Goal: Task Accomplishment & Management: Complete application form

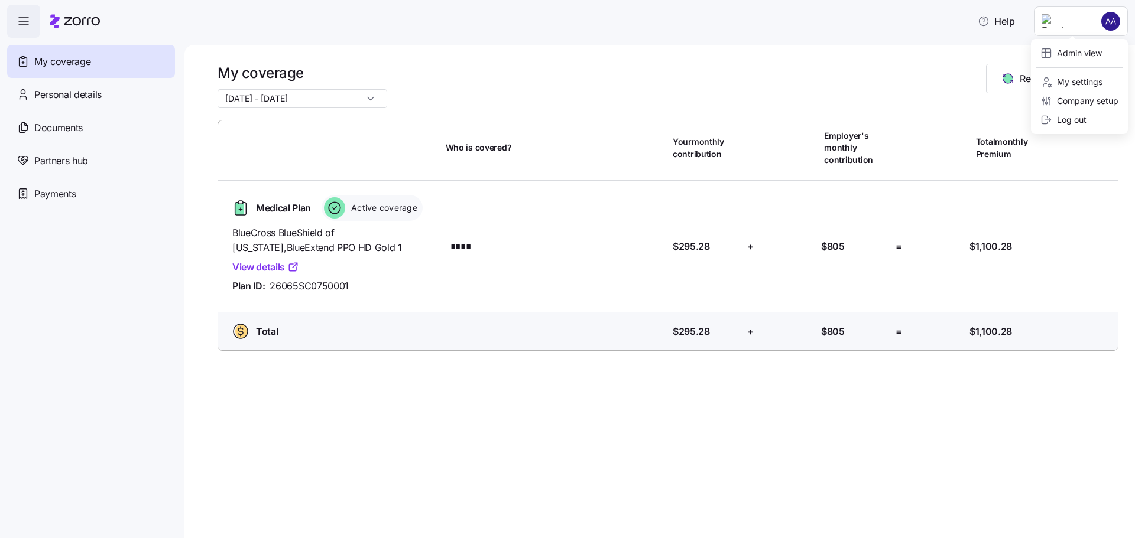
click at [1115, 18] on html "Help My coverage Personal details Documents Partners hub Payments My coverage […" at bounding box center [567, 265] width 1135 height 531
click at [1080, 47] on div "Admin view" at bounding box center [1070, 53] width 61 height 13
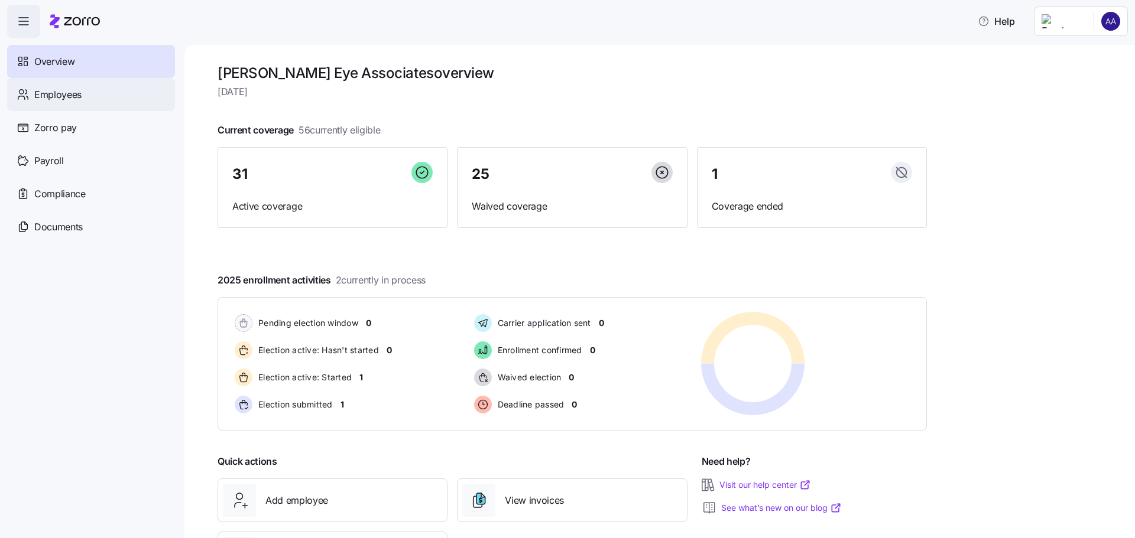
click at [43, 93] on span "Employees" at bounding box center [57, 94] width 47 height 15
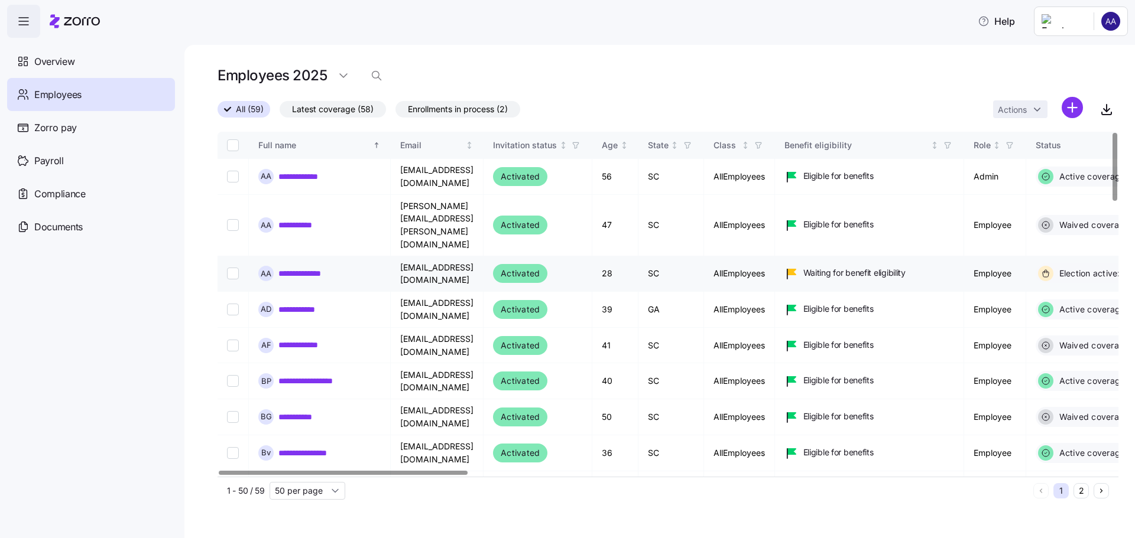
click at [236, 268] on input "Select record 3" at bounding box center [233, 274] width 12 height 12
checkbox input "true"
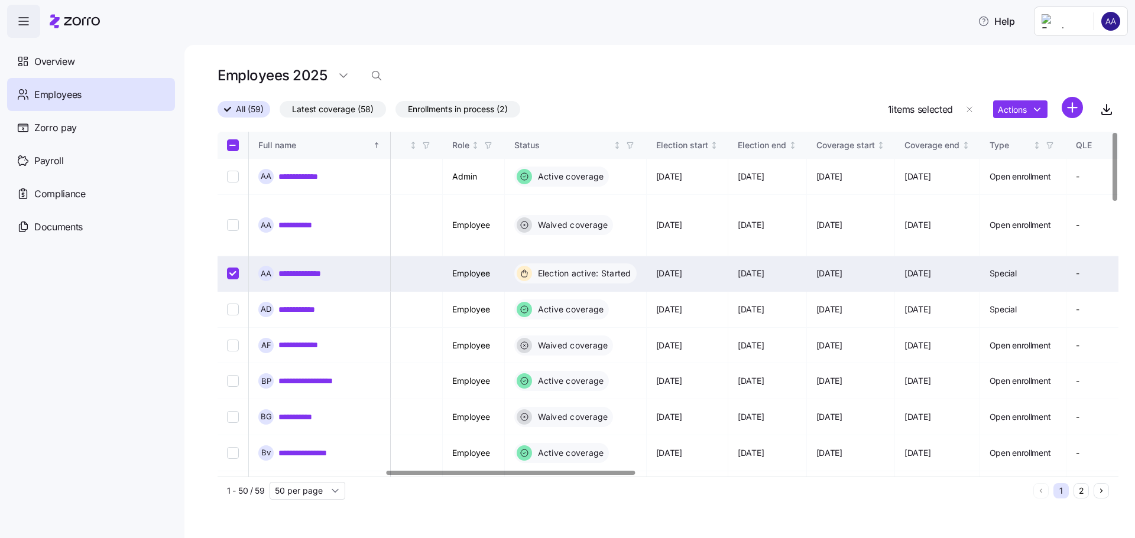
scroll to position [0, 230]
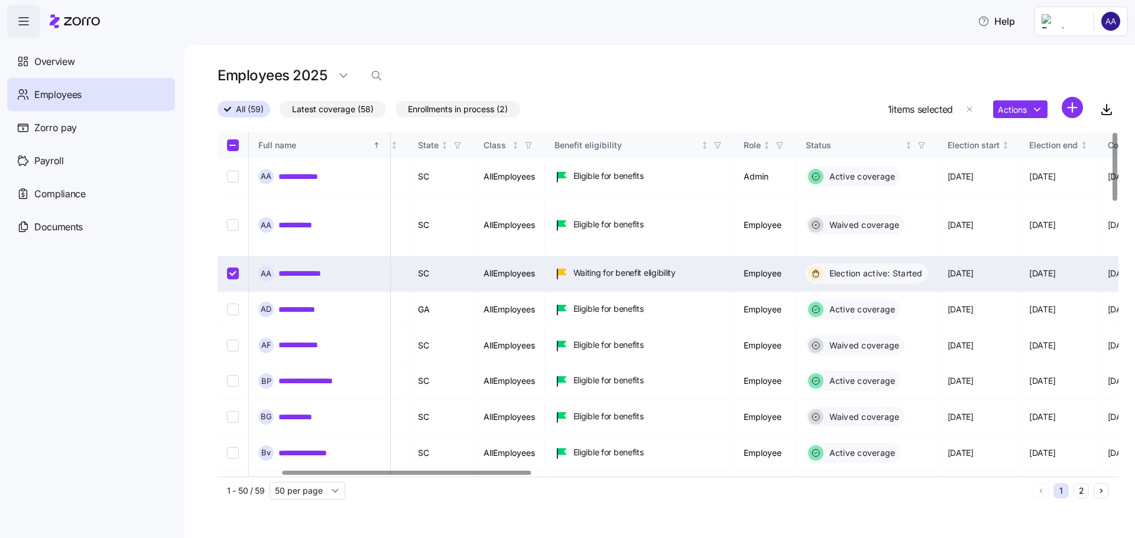
click at [525, 471] on div at bounding box center [407, 473] width 249 height 4
click at [1017, 108] on html "**********" at bounding box center [567, 265] width 1135 height 531
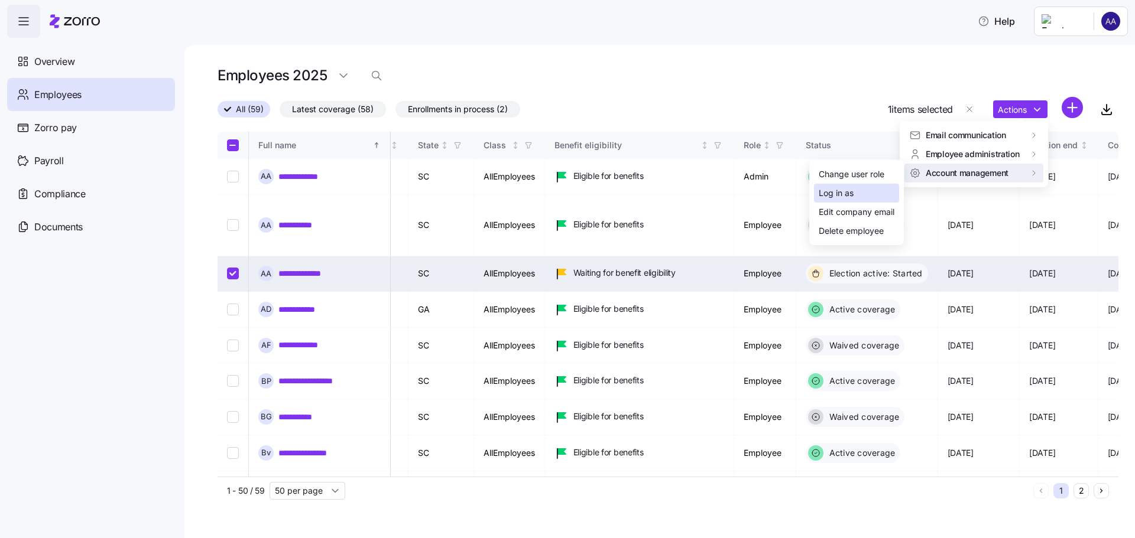
click at [868, 194] on div "Log in as" at bounding box center [856, 193] width 85 height 19
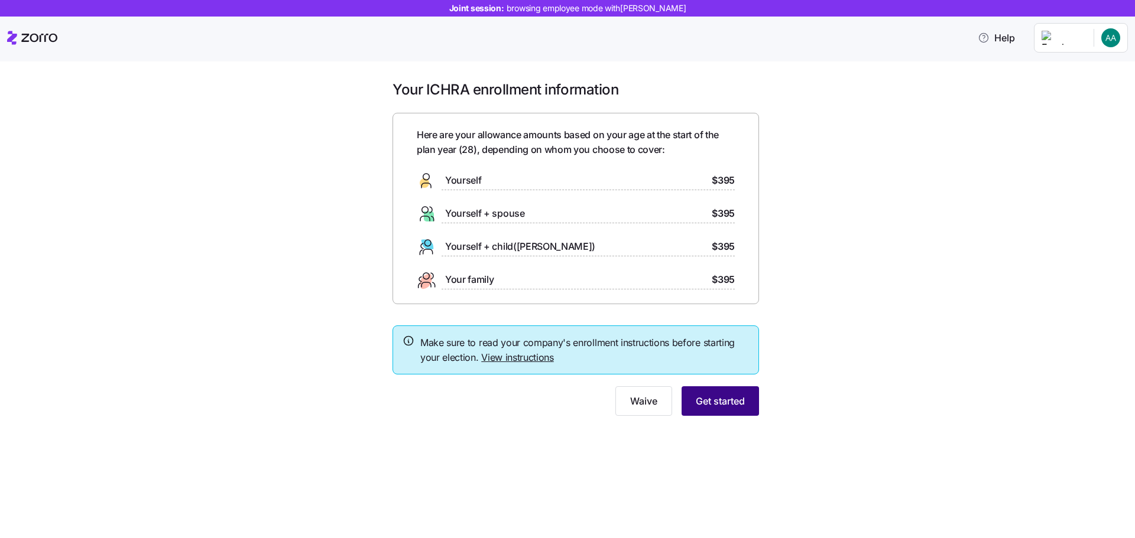
click at [701, 400] on span "Get started" at bounding box center [720, 401] width 49 height 14
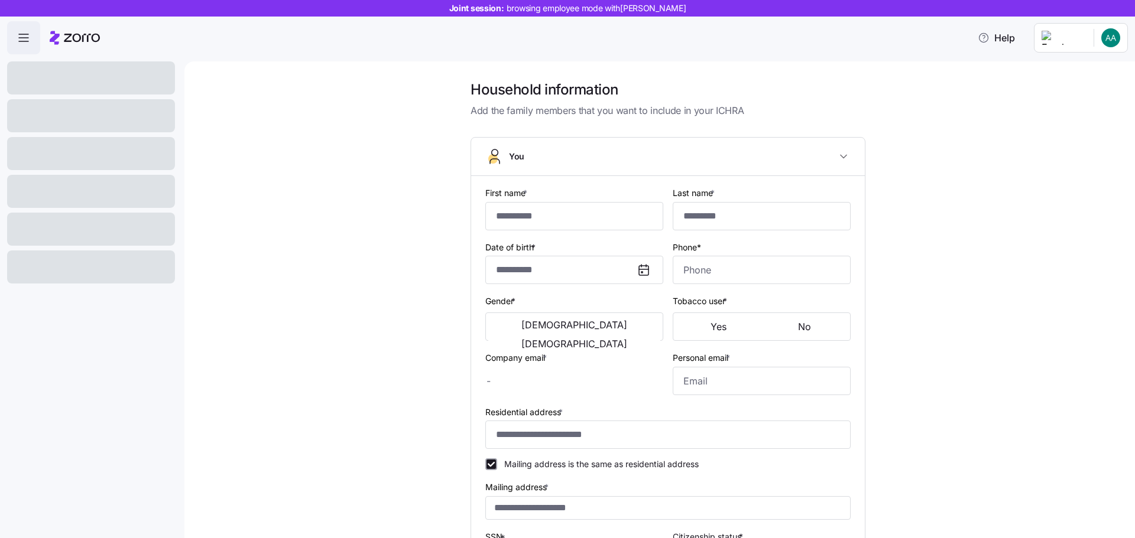
type input "*****"
type input "********"
type input "[EMAIL_ADDRESS][DOMAIN_NAME]"
type input "**********"
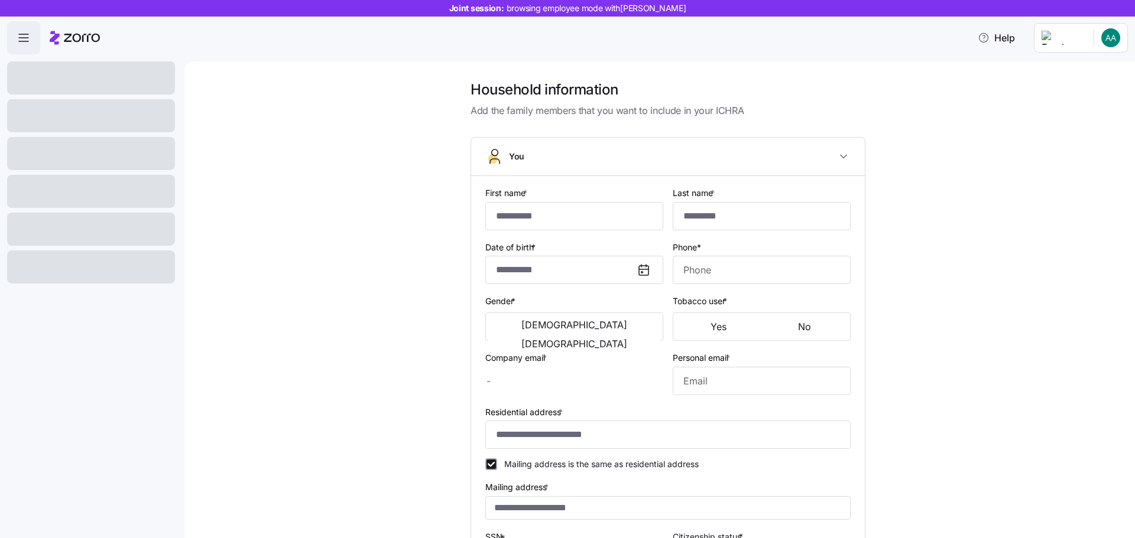
checkbox input "true"
type input "**********"
type input "(309) 339-8815"
type input "US citizen"
type input "Single"
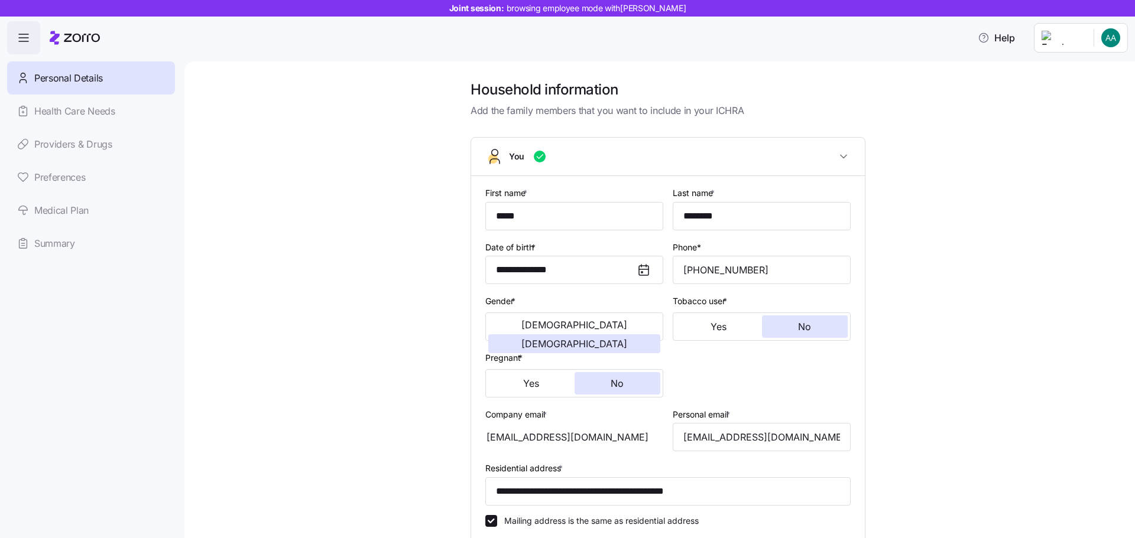
click at [59, 248] on div "Personal Details Health Care Needs Providers & Drugs Preferences Medical Plan S…" at bounding box center [91, 160] width 168 height 199
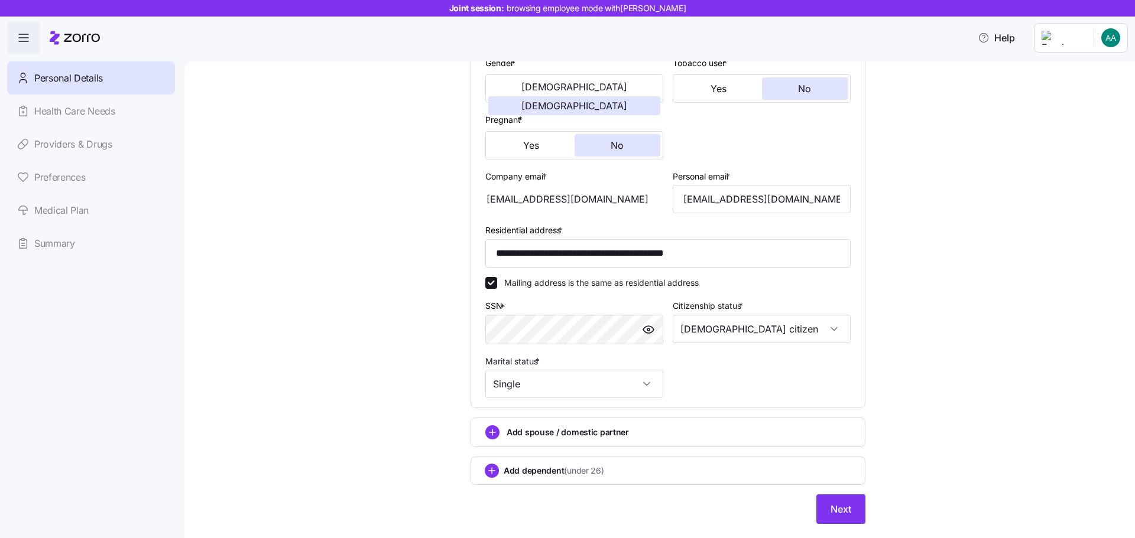
scroll to position [267, 0]
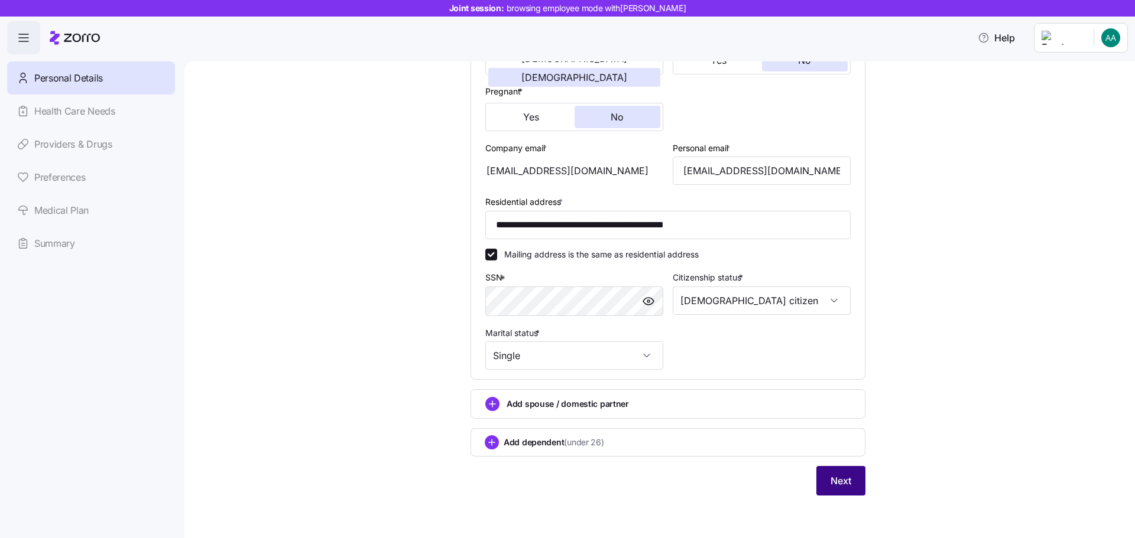
click at [840, 472] on button "Next" at bounding box center [840, 481] width 49 height 30
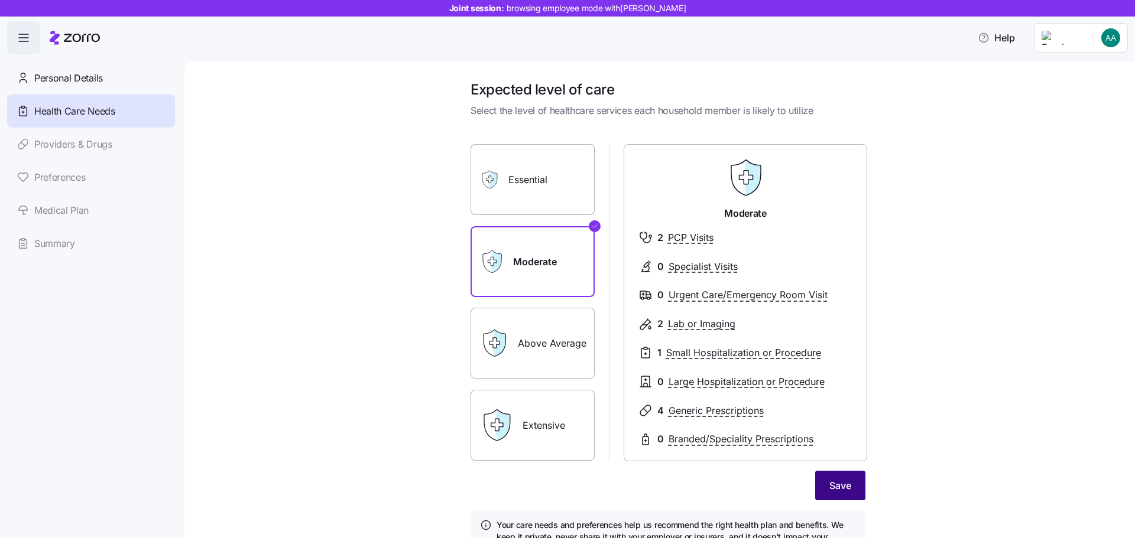
click at [841, 486] on span "Save" at bounding box center [840, 486] width 22 height 14
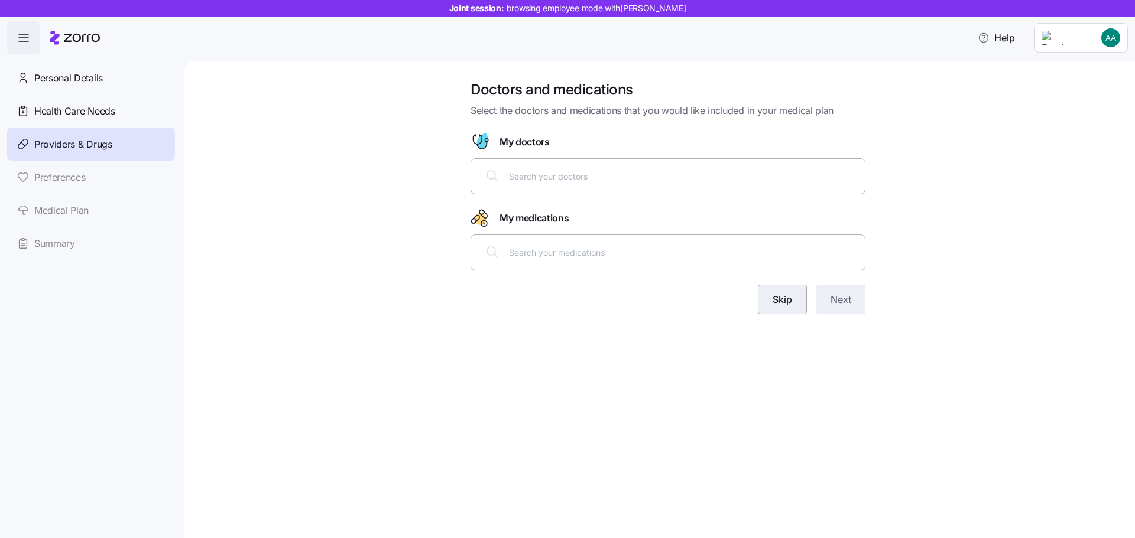
click at [783, 302] on span "Skip" at bounding box center [782, 300] width 20 height 14
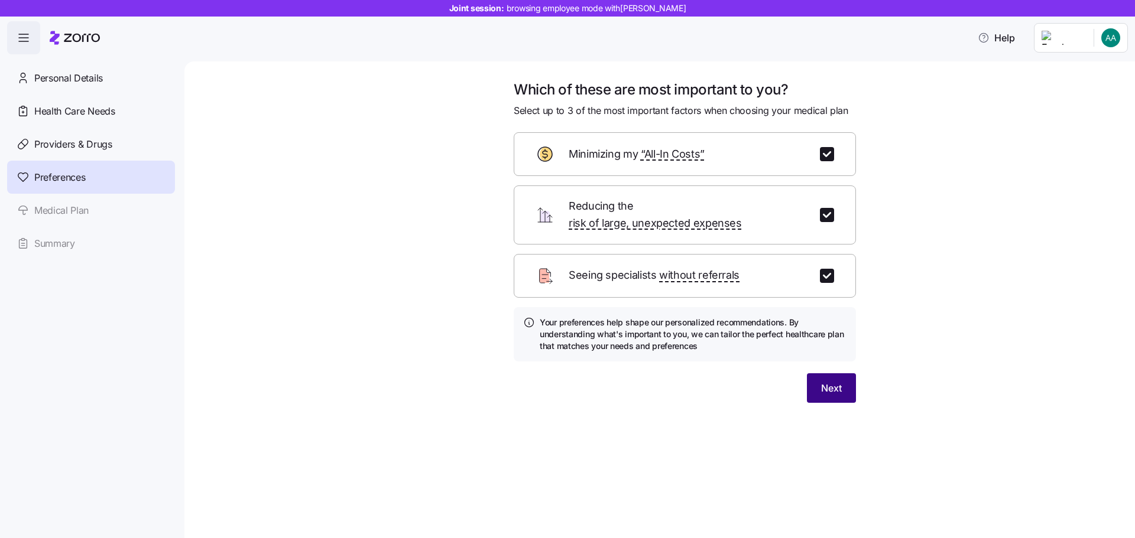
click at [832, 381] on span "Next" at bounding box center [831, 388] width 21 height 14
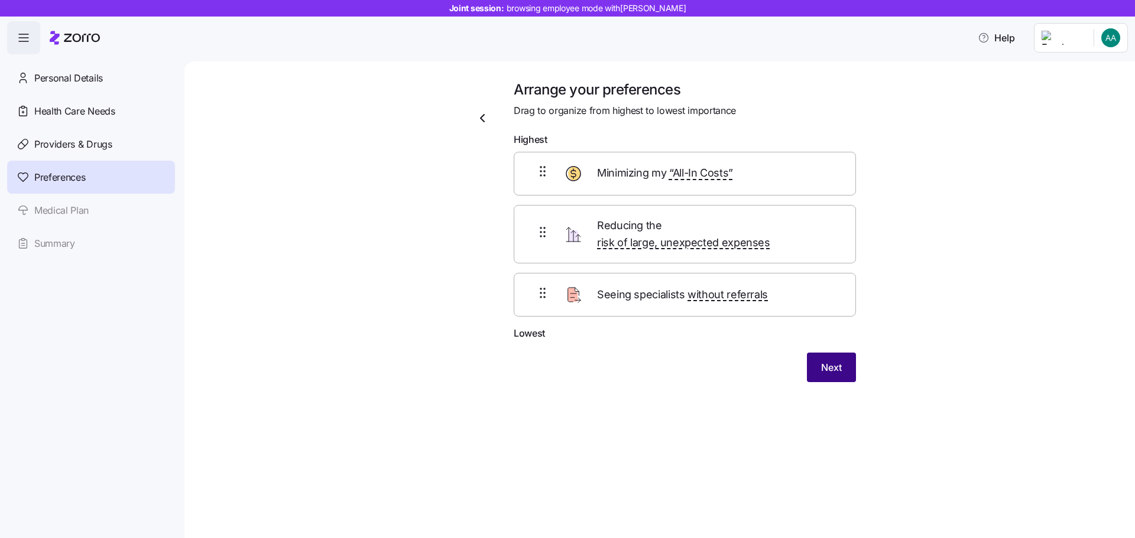
click at [838, 361] on span "Next" at bounding box center [831, 368] width 21 height 14
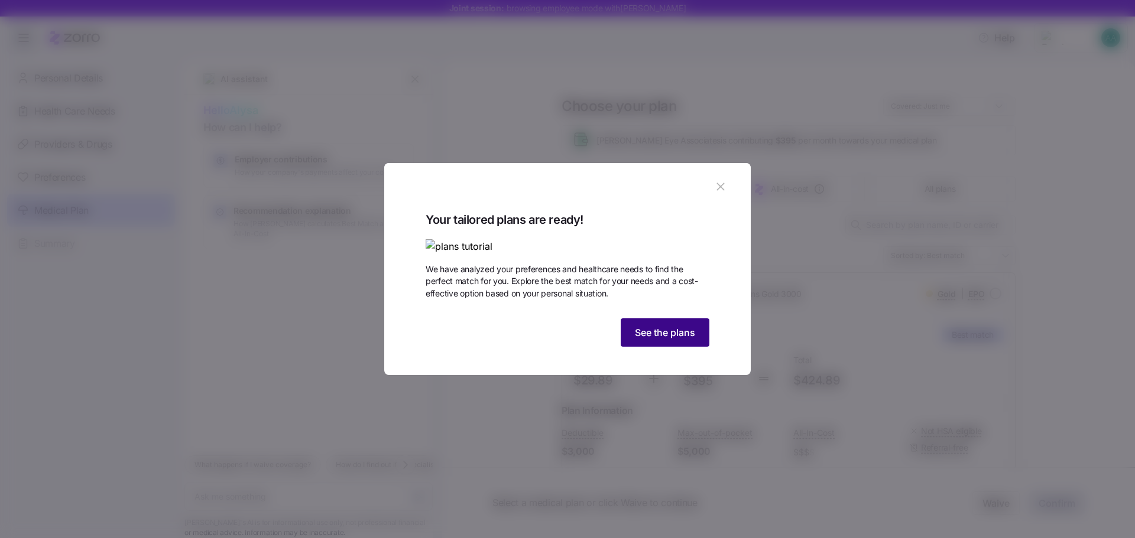
click at [668, 340] on span "See the plans" at bounding box center [665, 333] width 60 height 14
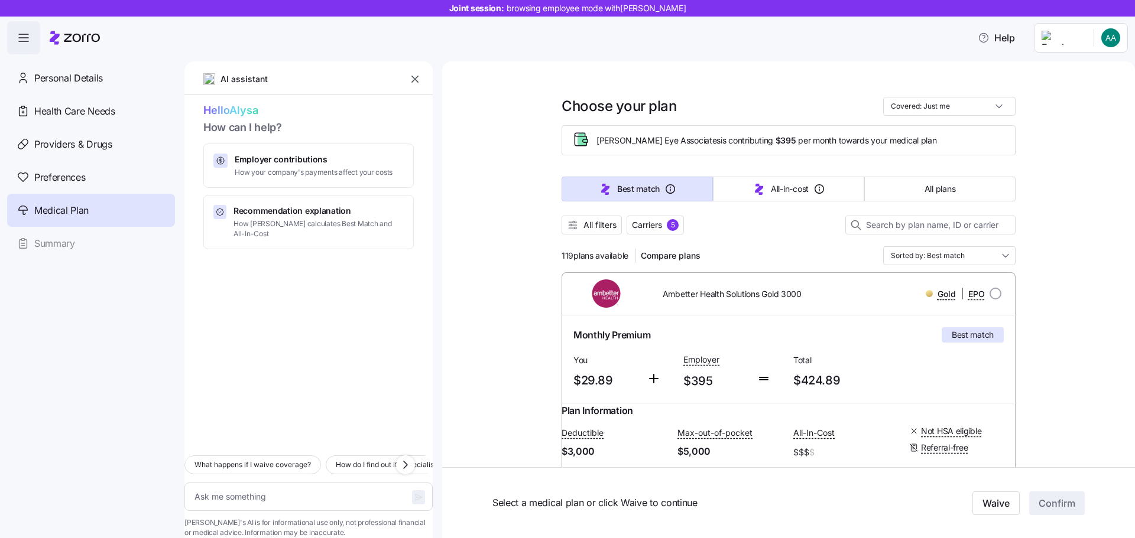
drag, startPoint x: 1073, startPoint y: 197, endPoint x: 1066, endPoint y: 200, distance: 7.5
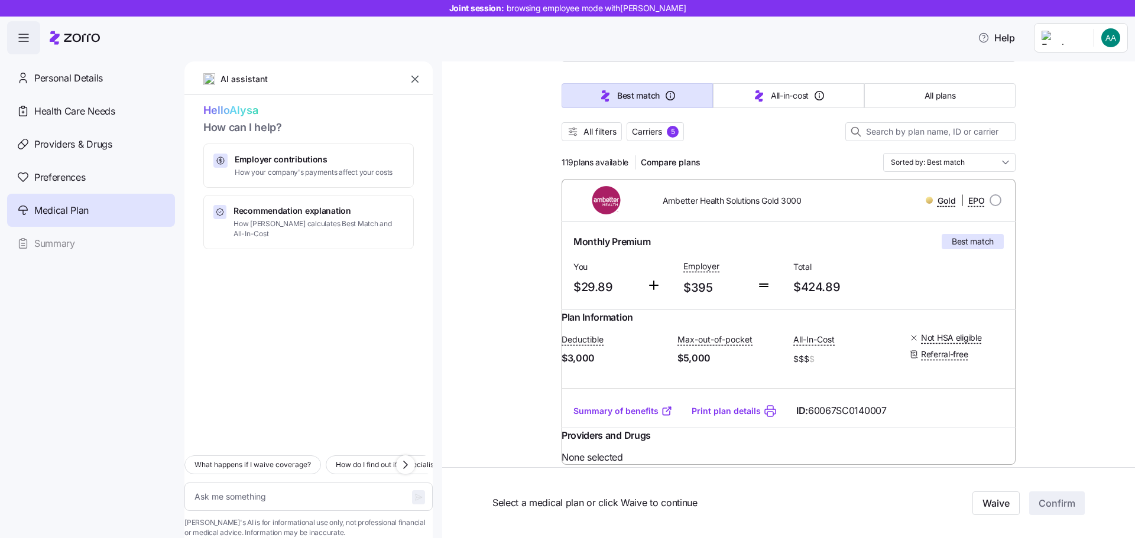
scroll to position [103, 0]
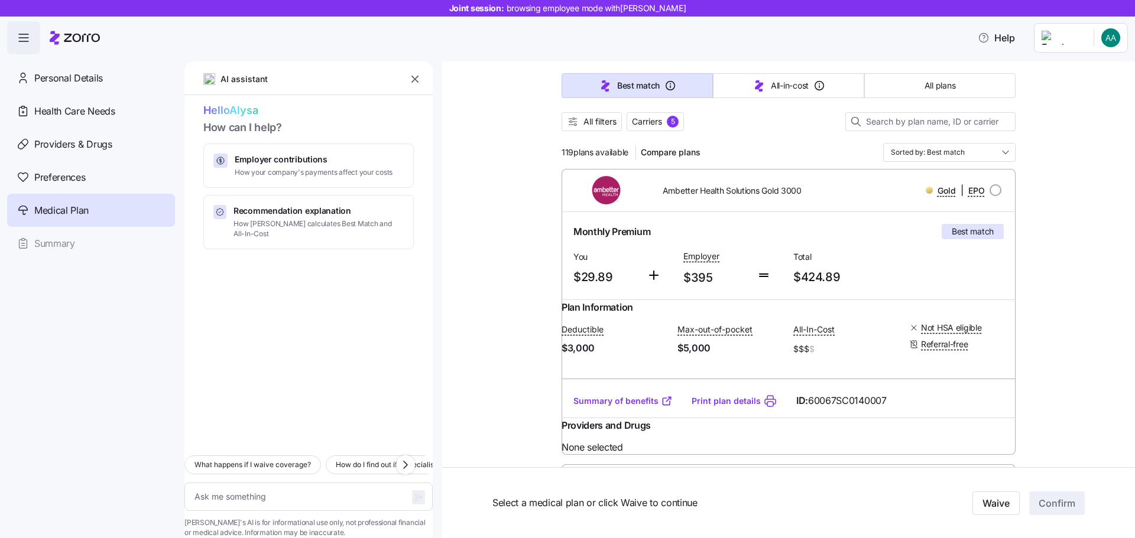
click at [1118, 518] on div "Select a medical plan or click Waive to continue Waive Confirm" at bounding box center [788, 502] width 693 height 71
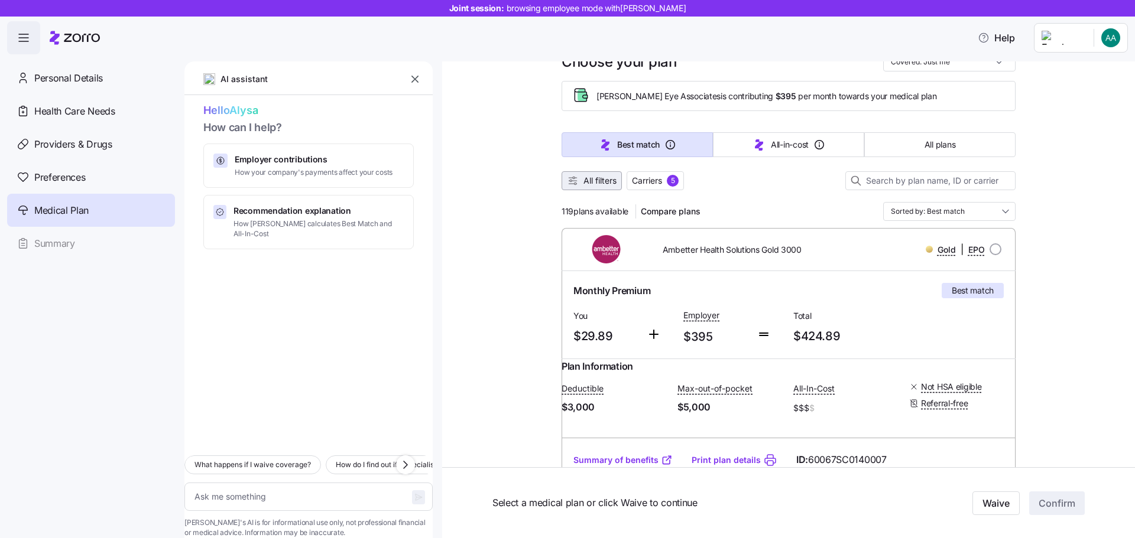
click at [593, 178] on span "All filters" at bounding box center [599, 181] width 33 height 12
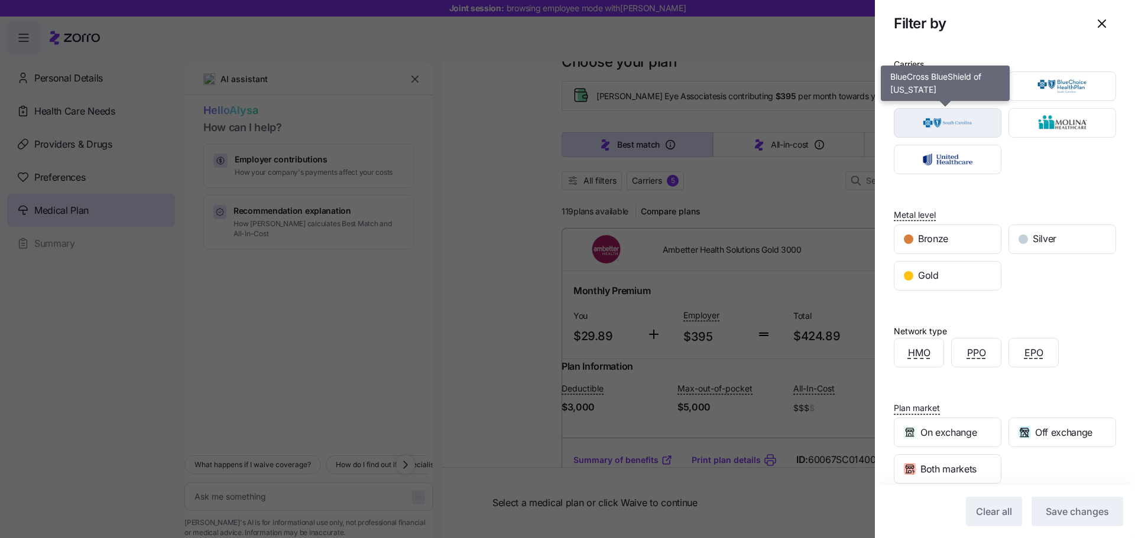
click at [950, 124] on img "button" at bounding box center [947, 123] width 87 height 24
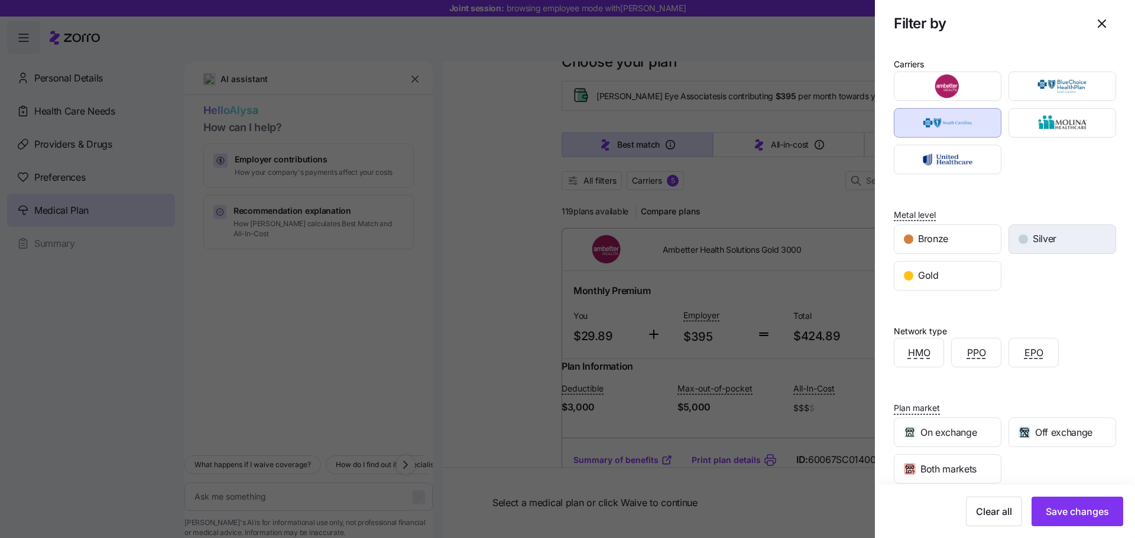
click at [1032, 239] on span "Silver" at bounding box center [1044, 239] width 24 height 15
click at [1072, 513] on span "Save changes" at bounding box center [1076, 512] width 63 height 14
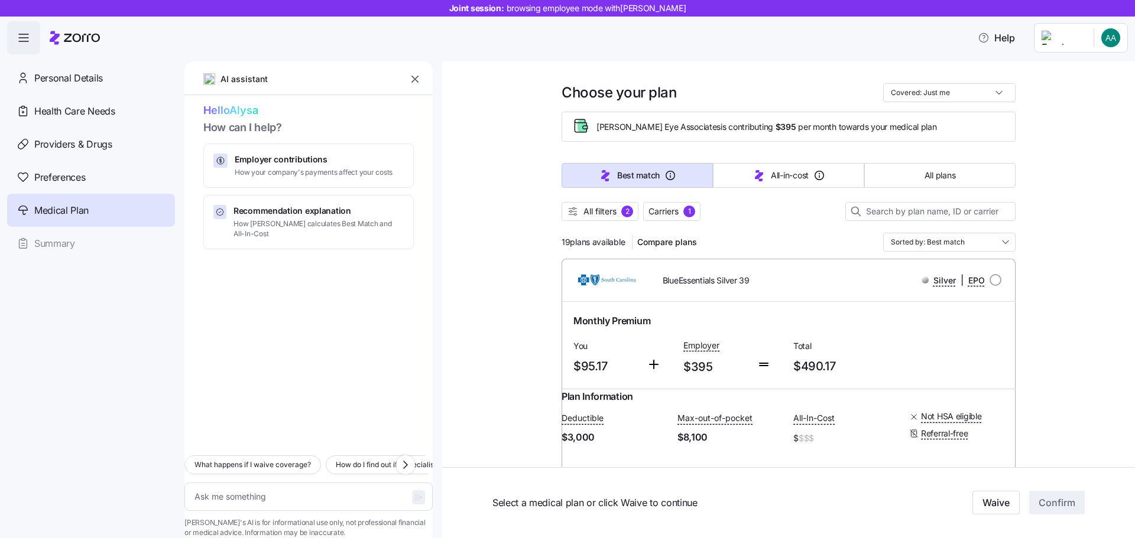
scroll to position [0, 0]
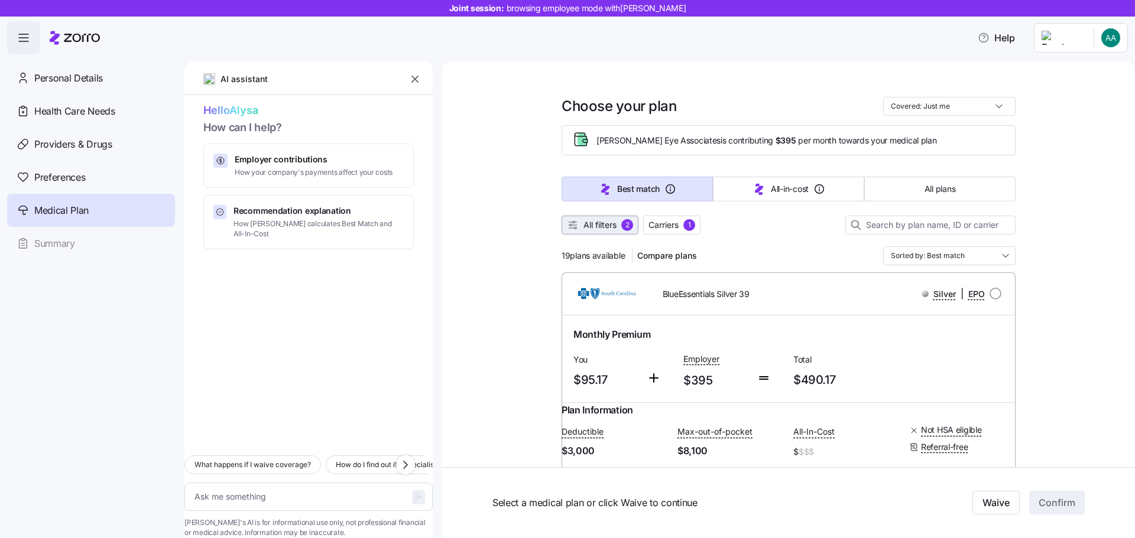
click at [603, 227] on span "All filters" at bounding box center [599, 225] width 33 height 12
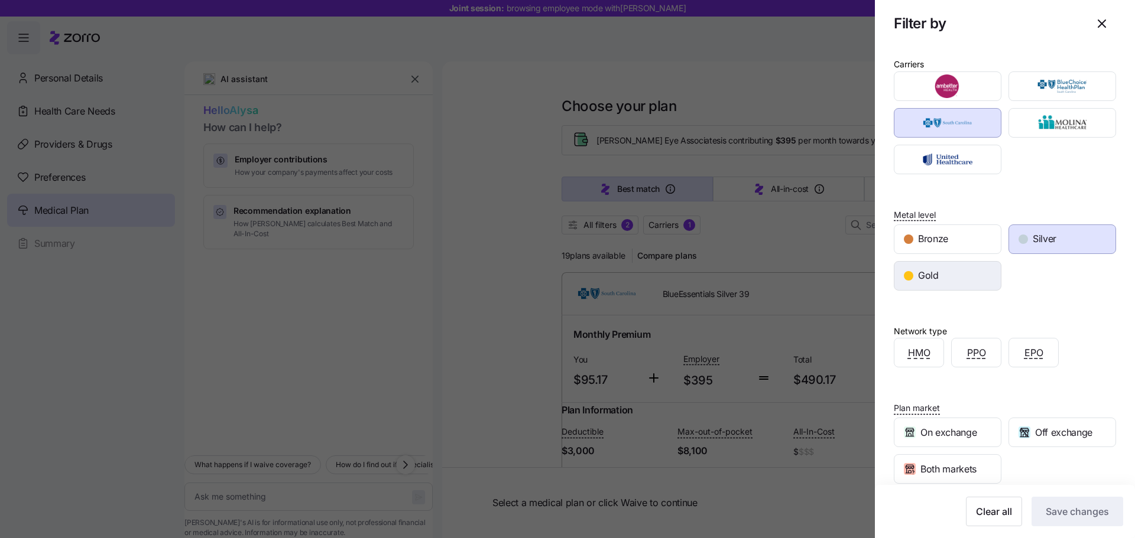
click at [957, 278] on div "Gold" at bounding box center [947, 276] width 106 height 28
click at [1077, 518] on span "Save changes" at bounding box center [1076, 512] width 63 height 14
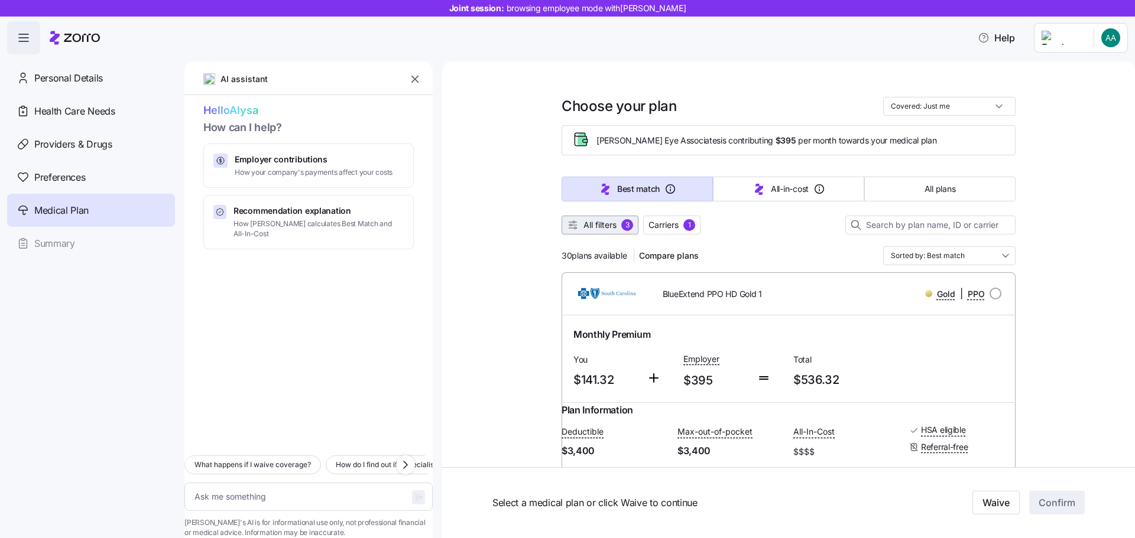
click at [587, 220] on span "All filters" at bounding box center [599, 225] width 33 height 12
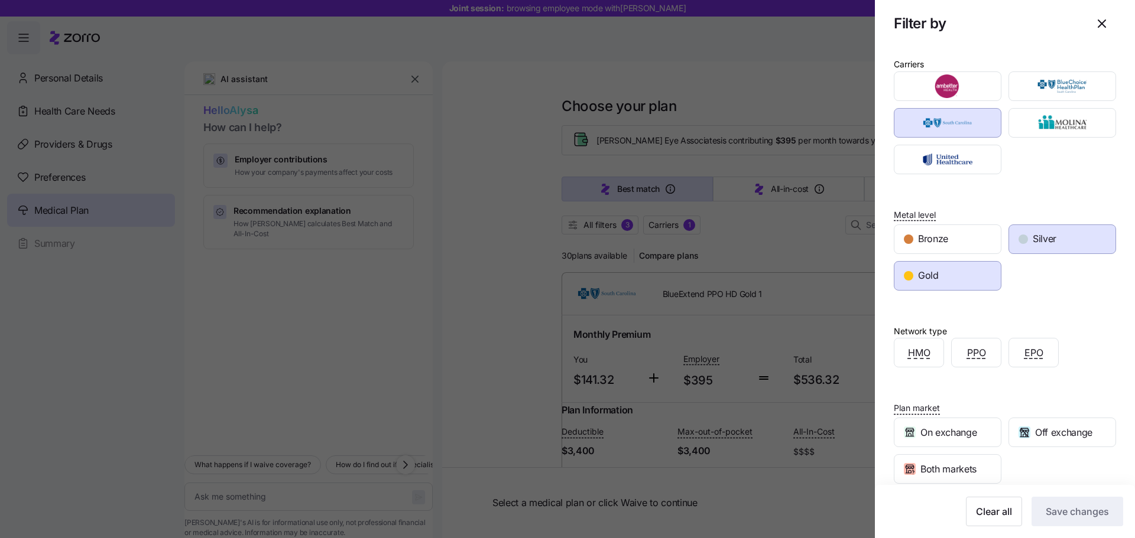
click at [920, 283] on div "Gold" at bounding box center [947, 276] width 106 height 28
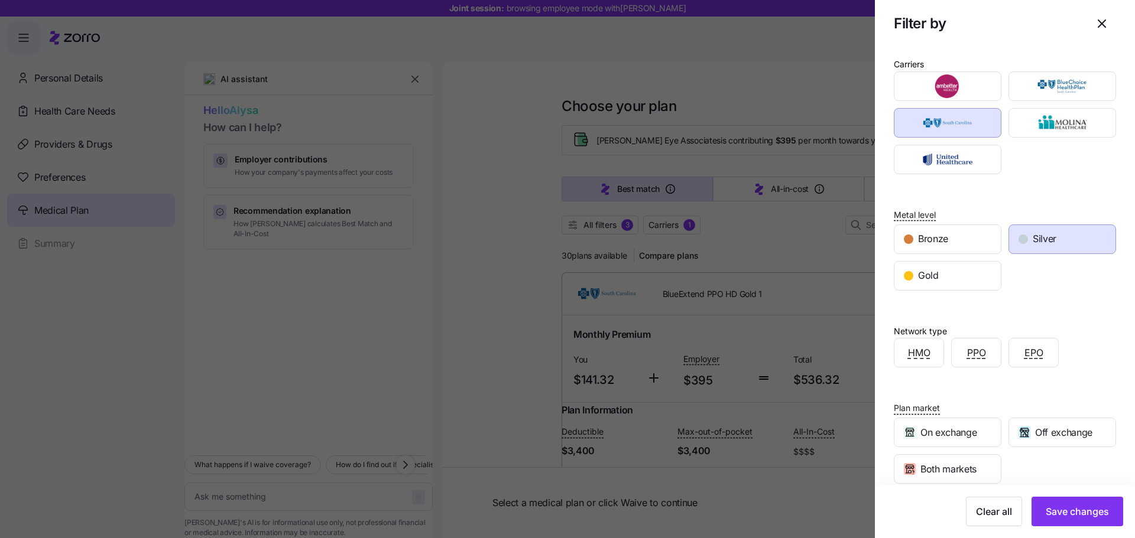
click at [1032, 237] on span "Silver" at bounding box center [1044, 239] width 24 height 15
click at [950, 239] on div "Bronze" at bounding box center [947, 239] width 106 height 28
click at [1079, 512] on span "Save changes" at bounding box center [1076, 512] width 63 height 14
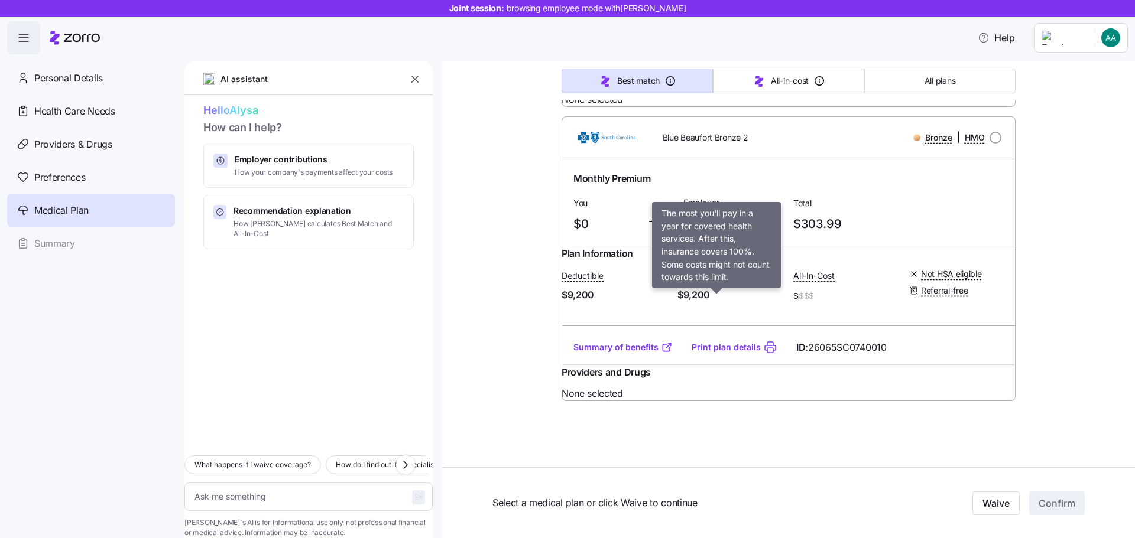
type textarea "x"
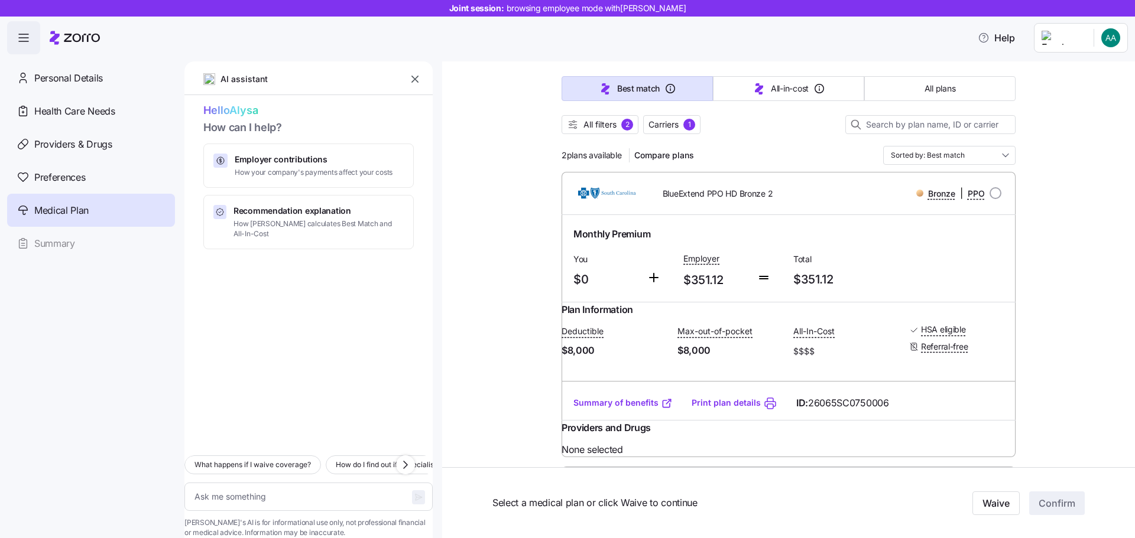
scroll to position [118, 0]
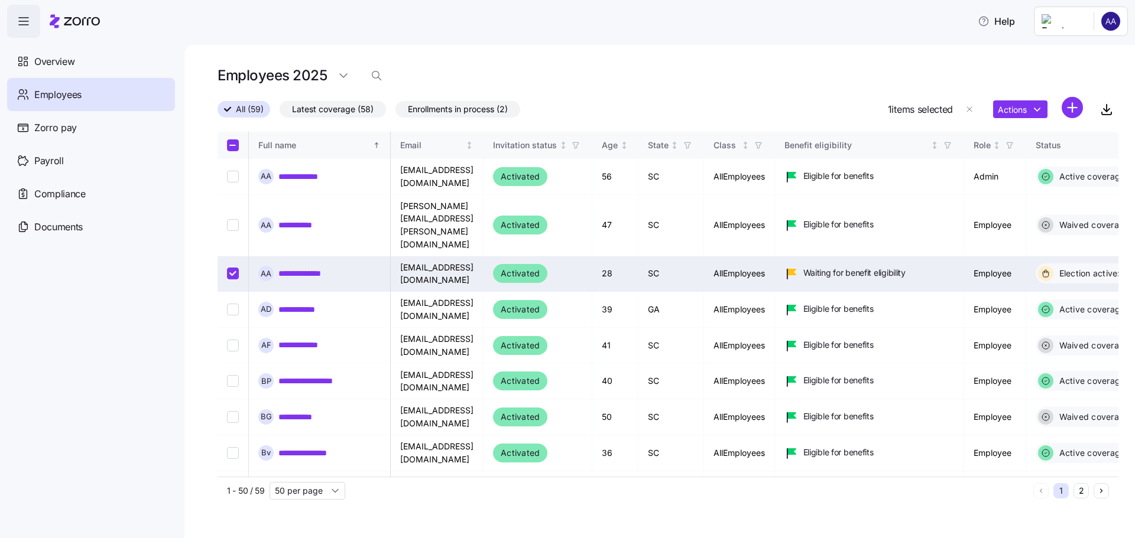
scroll to position [0, 230]
